Goal: Navigation & Orientation: Find specific page/section

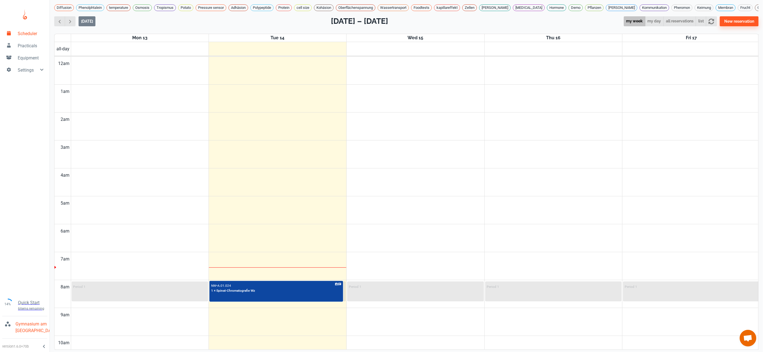
scroll to position [370, 0]
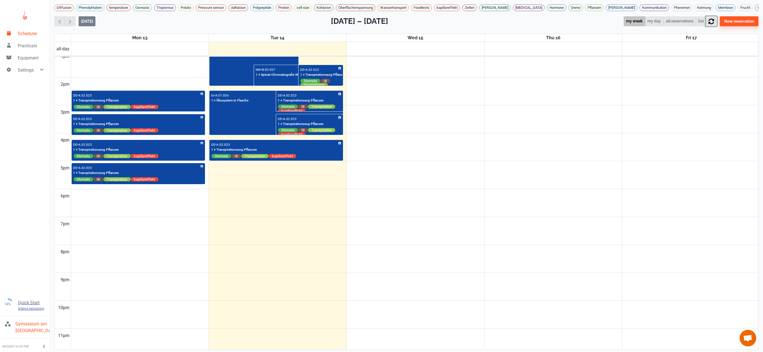
click at [714, 24] on icon "button" at bounding box center [711, 22] width 6 height 6
click at [72, 24] on span "button" at bounding box center [70, 22] width 6 height 6
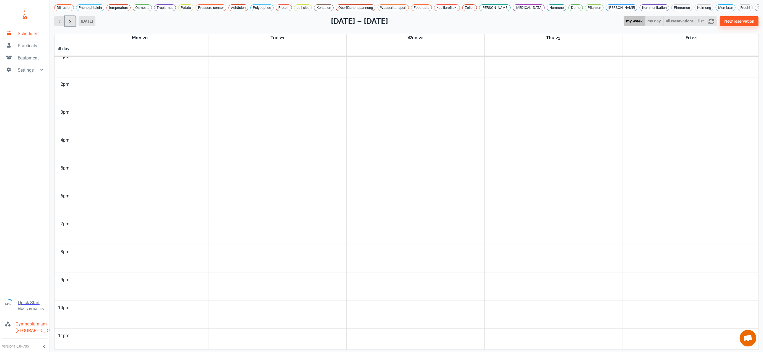
scroll to position [225, 0]
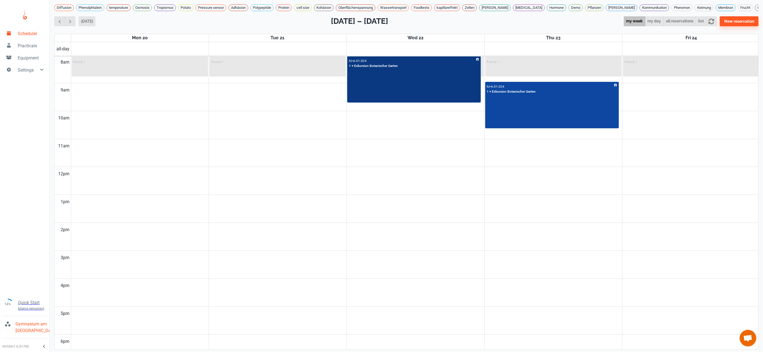
click at [447, 98] on div "IU • A.01.024 1 × Exkursion Botanischer Garten" at bounding box center [414, 80] width 133 height 46
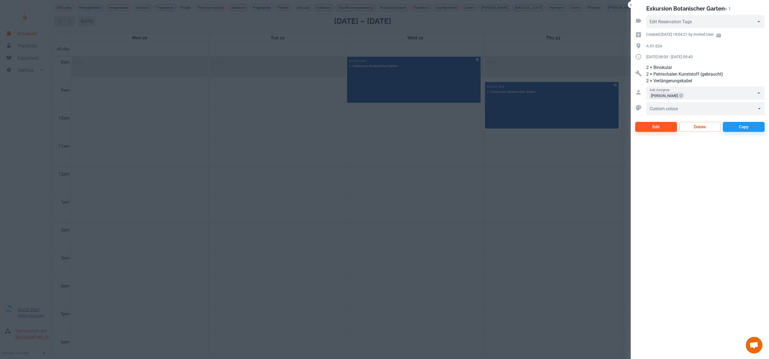
click at [550, 128] on div at bounding box center [384, 179] width 769 height 359
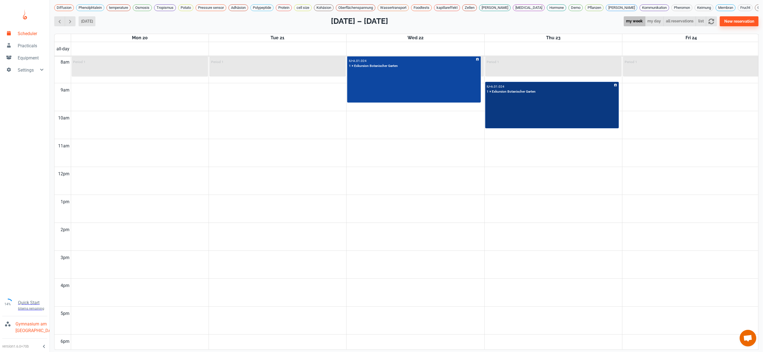
click at [550, 128] on div "IU • A.01.024 1 × Exkursion Botanischer Garten" at bounding box center [552, 105] width 133 height 46
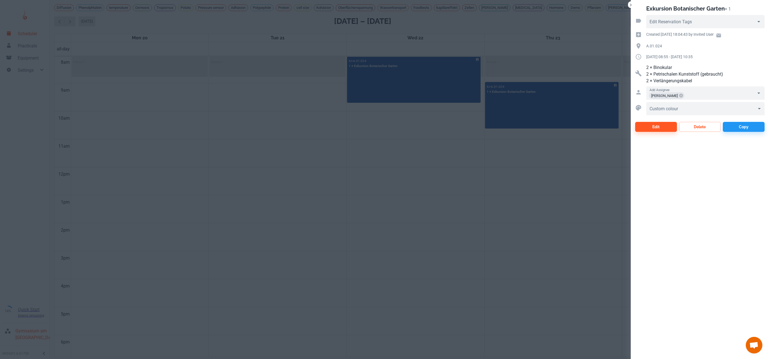
click at [550, 128] on div at bounding box center [384, 179] width 769 height 359
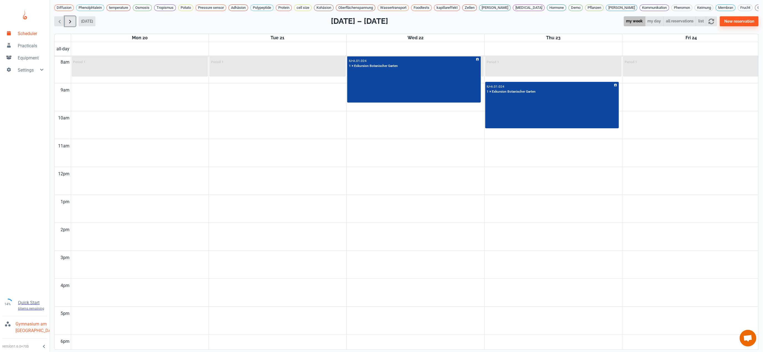
click at [69, 24] on span "button" at bounding box center [70, 22] width 6 height 6
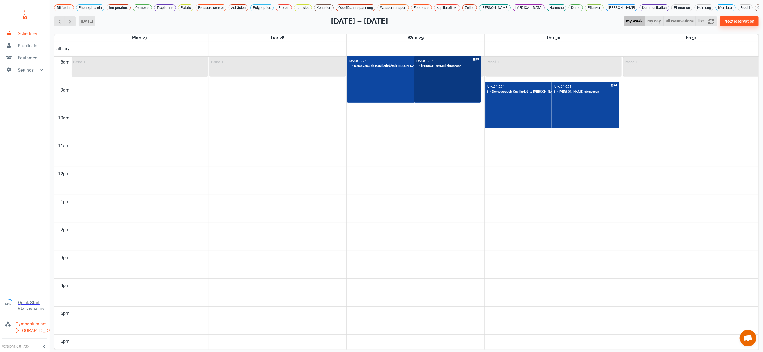
click at [450, 101] on div "IU • A.01.024 1 × [PERSON_NAME] abmessen" at bounding box center [448, 80] width 66 height 46
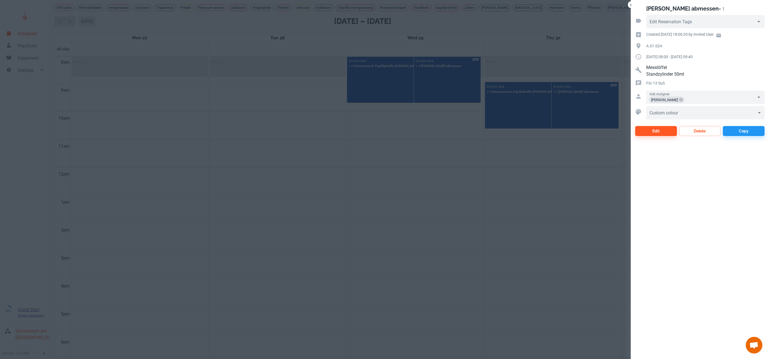
click at [382, 97] on div at bounding box center [384, 179] width 769 height 359
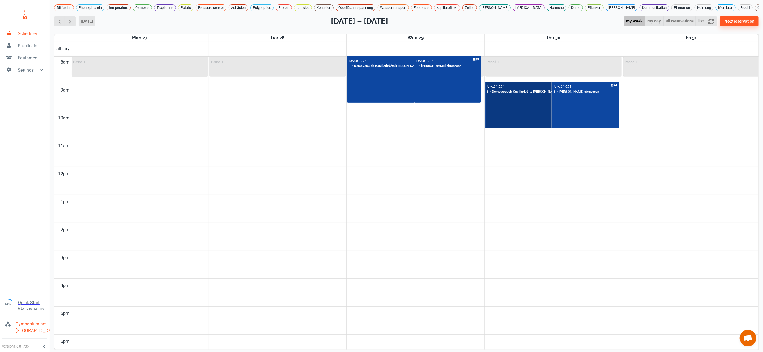
click at [503, 112] on div "IU • A.01.024 1 × Demoversuch Kapillarkräfte [PERSON_NAME]" at bounding box center [552, 105] width 133 height 46
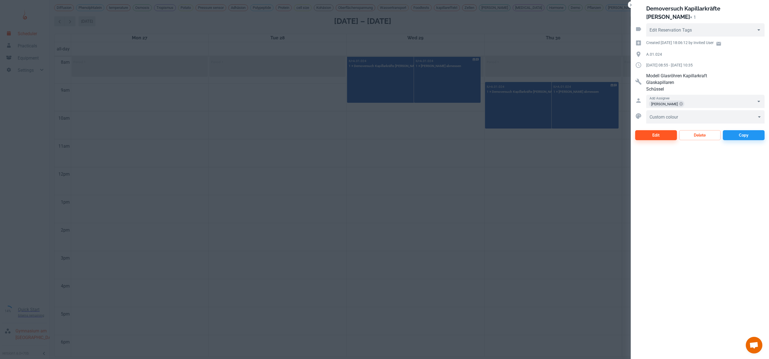
click at [559, 118] on div at bounding box center [384, 179] width 769 height 359
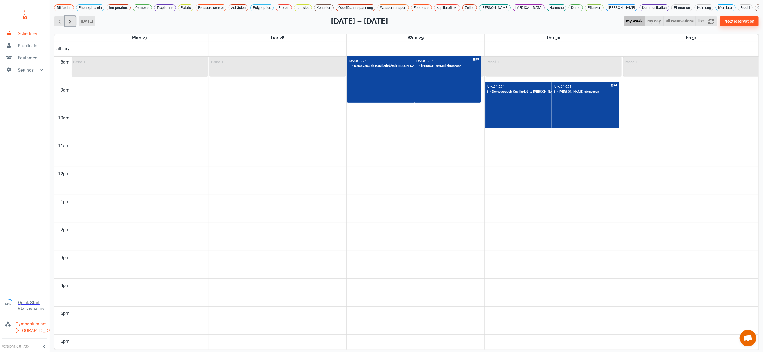
click at [70, 24] on span "button" at bounding box center [70, 22] width 6 height 6
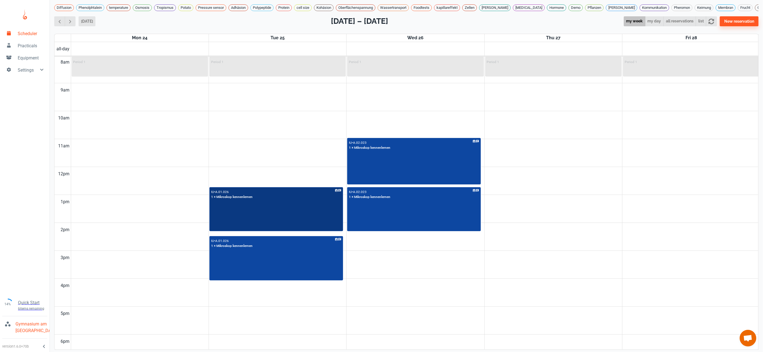
click at [266, 221] on div "IU • A.01.026 1 × Mikroskop kennenlernen" at bounding box center [276, 209] width 133 height 43
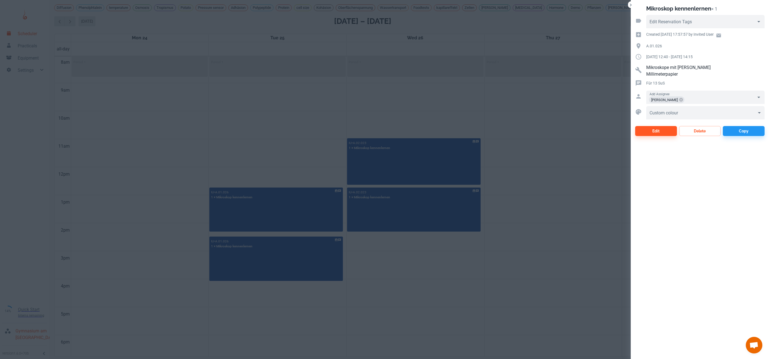
click at [396, 184] on div at bounding box center [384, 179] width 769 height 359
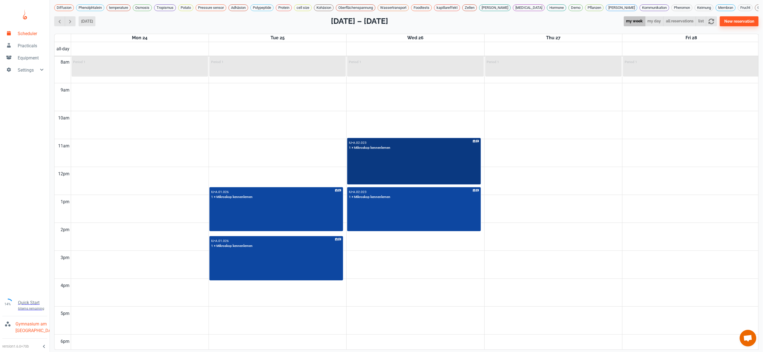
click at [396, 183] on div "IU • A.02.023 1 × Mikroskop kennenlernen" at bounding box center [414, 162] width 133 height 46
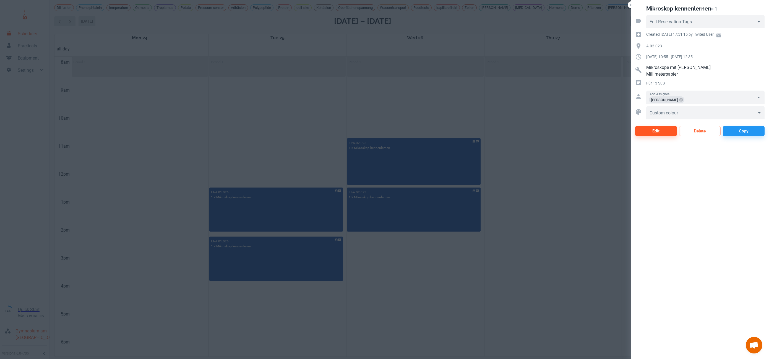
click at [303, 270] on div at bounding box center [384, 179] width 769 height 359
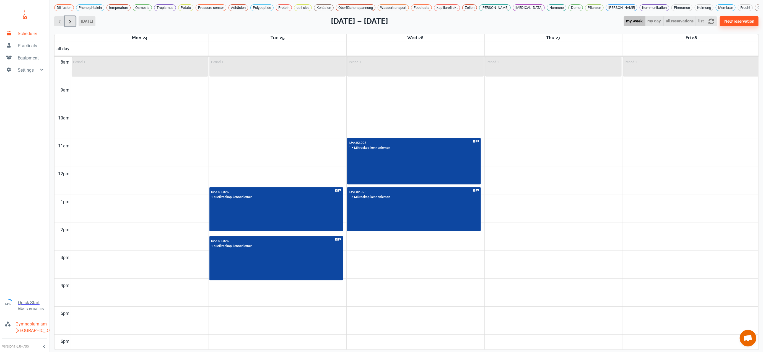
click at [69, 24] on span "button" at bounding box center [70, 22] width 6 height 6
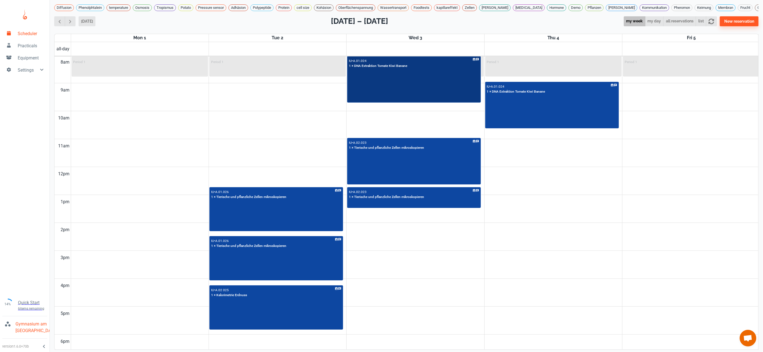
click at [363, 96] on div "IU • A.01.024 1 × DNA Extraktion Tomate Kiwi Banane" at bounding box center [414, 80] width 133 height 46
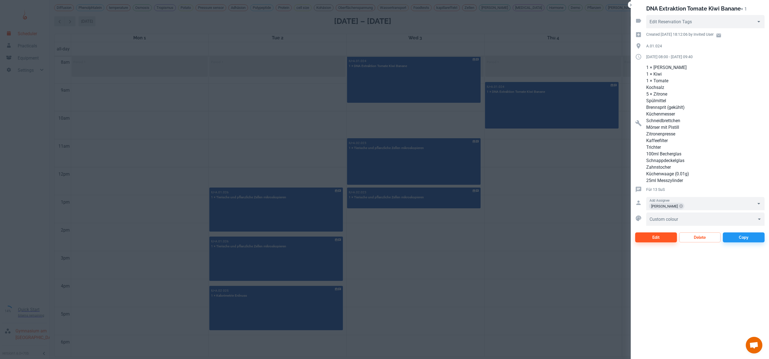
click at [250, 114] on div at bounding box center [384, 179] width 769 height 359
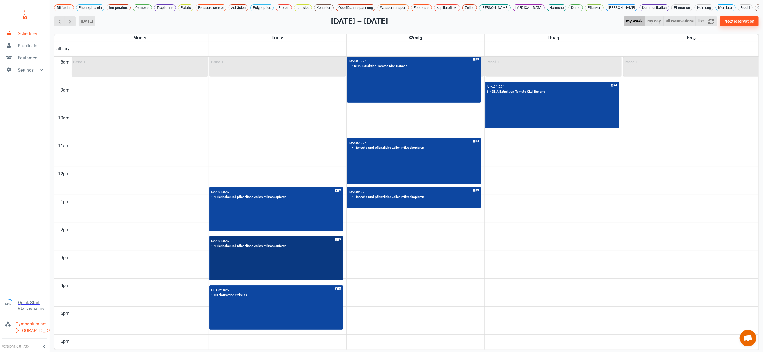
click at [265, 274] on div "IU • A.01.026 1 × Tierische und pflanzliche Zellen mikroskopieren" at bounding box center [276, 258] width 133 height 43
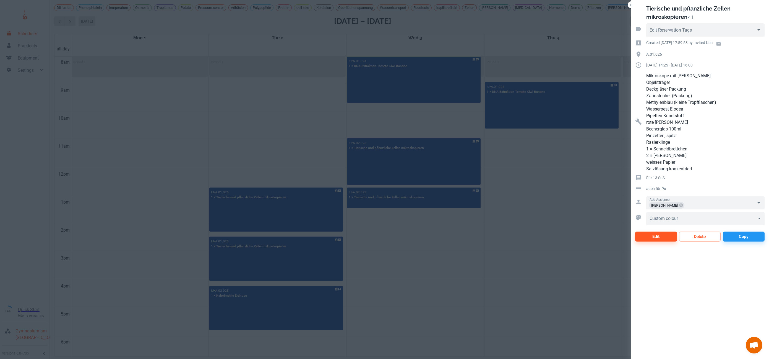
click at [264, 168] on div at bounding box center [384, 179] width 769 height 359
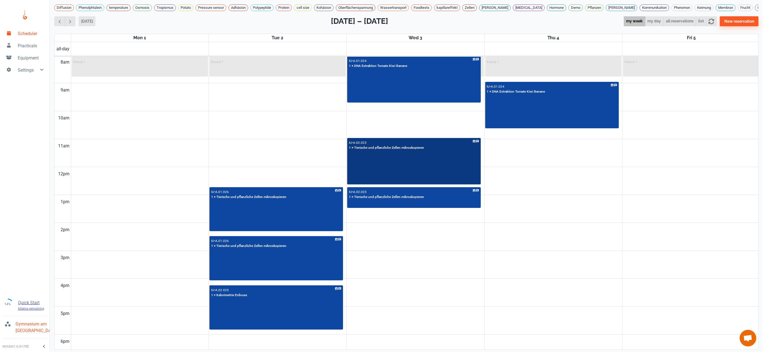
click at [385, 182] on div "IU • A.02.023 1 × Tierische und pflanzliche Zellen mikroskopieren" at bounding box center [414, 162] width 133 height 46
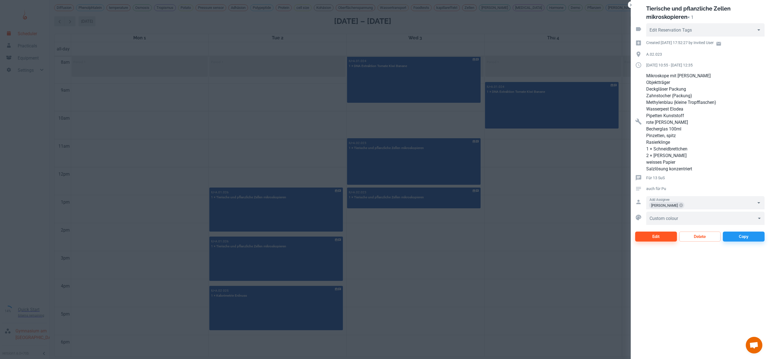
click at [296, 123] on div at bounding box center [384, 179] width 769 height 359
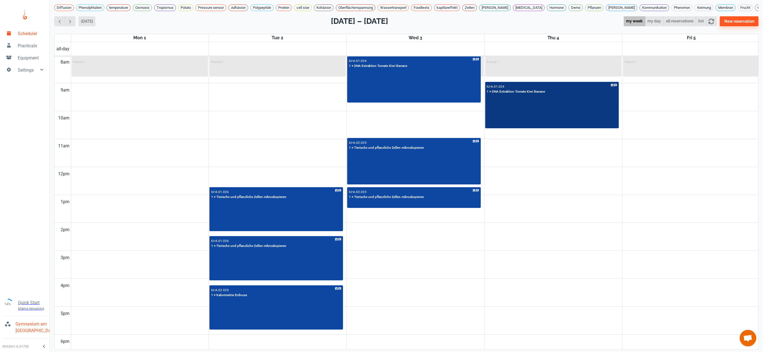
click at [509, 123] on div "IU • A.01.024 1 × DNA Extraktion Tomate Kiwi Banane" at bounding box center [552, 105] width 133 height 46
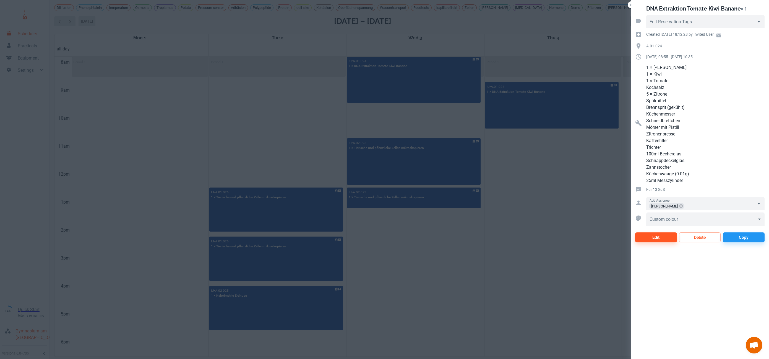
click at [198, 122] on div at bounding box center [384, 179] width 769 height 359
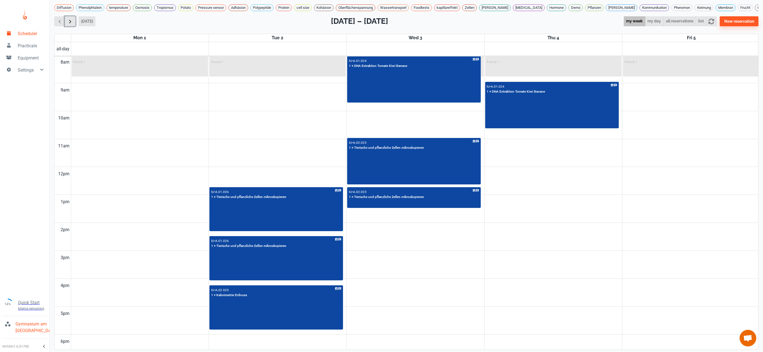
click at [73, 27] on button "button" at bounding box center [70, 21] width 11 height 10
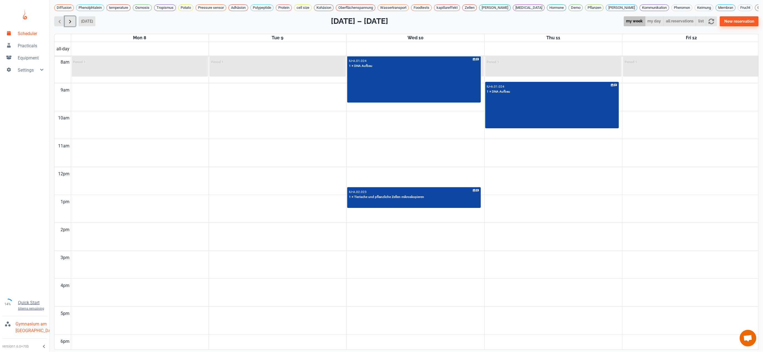
click at [73, 27] on button "button" at bounding box center [70, 21] width 11 height 10
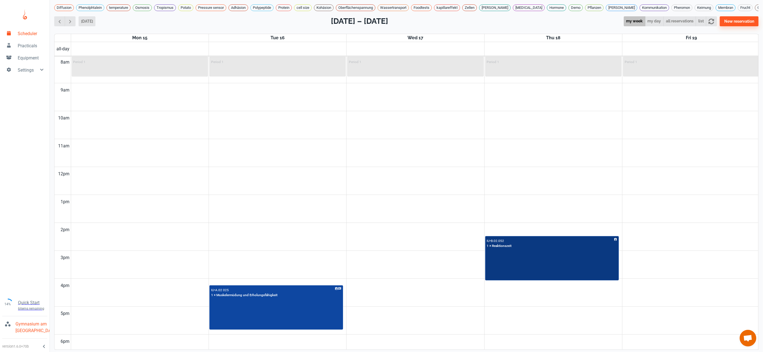
click at [566, 277] on div "IU • B.02.052 1 × Reaktionszeit" at bounding box center [552, 258] width 133 height 43
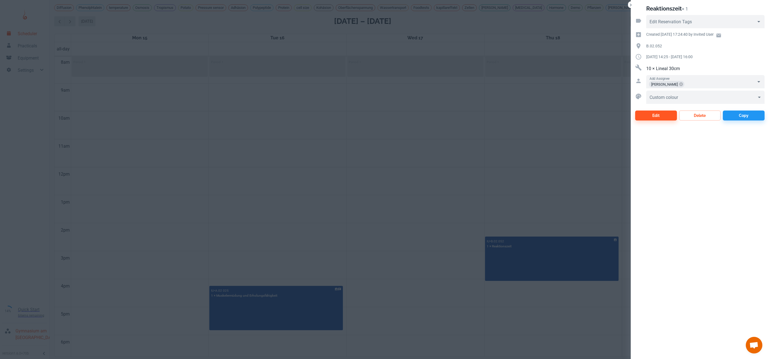
click at [328, 323] on div at bounding box center [384, 179] width 769 height 359
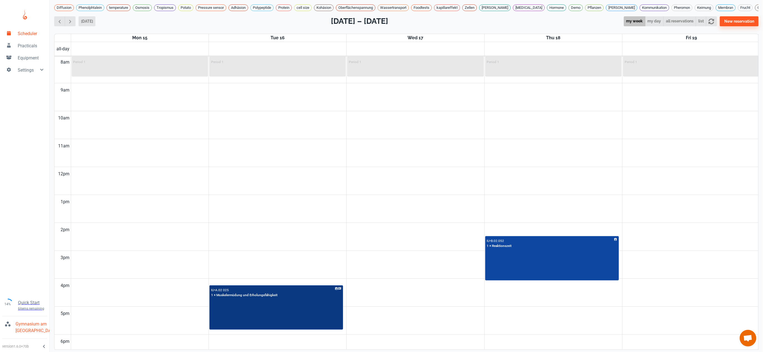
click at [328, 323] on div "IU • A.02 025 1 × Muskelermüdung und Erholungsfähigkeit" at bounding box center [276, 307] width 133 height 43
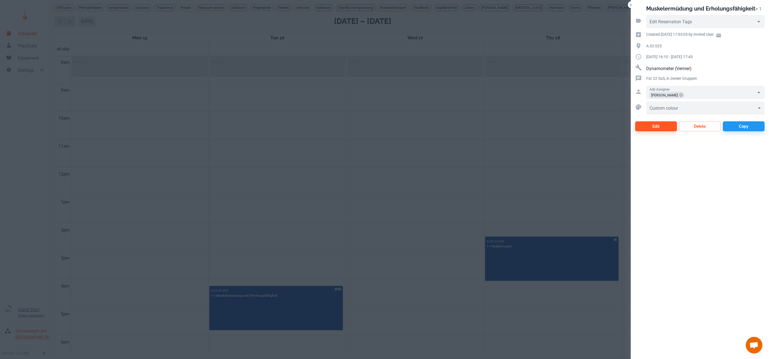
click at [342, 220] on div at bounding box center [384, 179] width 769 height 359
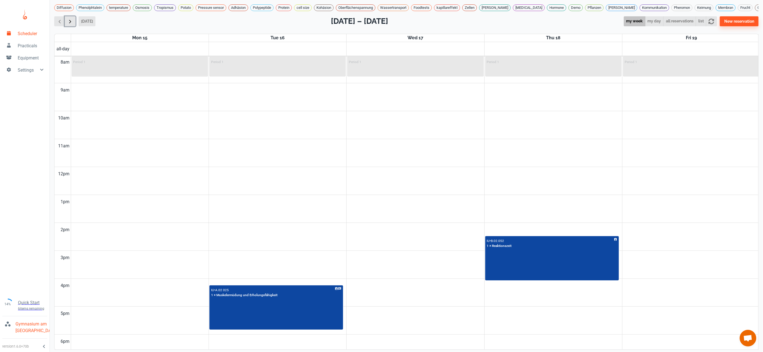
click at [69, 24] on span "button" at bounding box center [70, 22] width 6 height 6
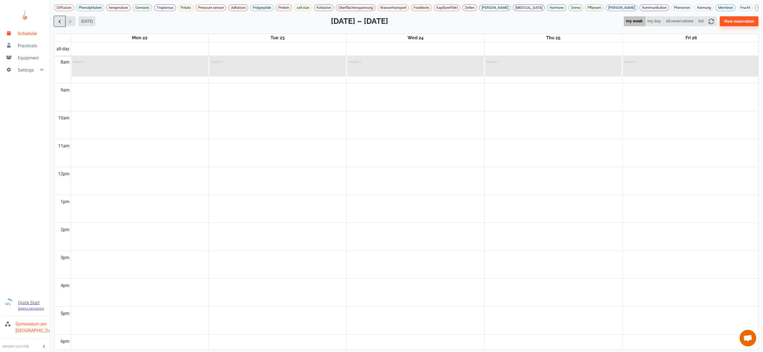
click at [57, 24] on span "button" at bounding box center [60, 22] width 6 height 6
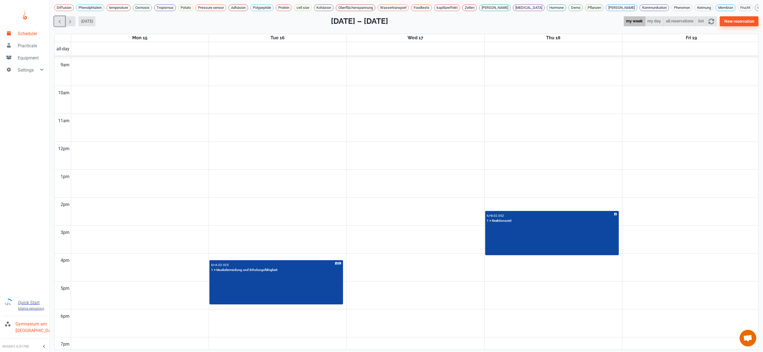
scroll to position [258, 0]
